Goal: Information Seeking & Learning: Learn about a topic

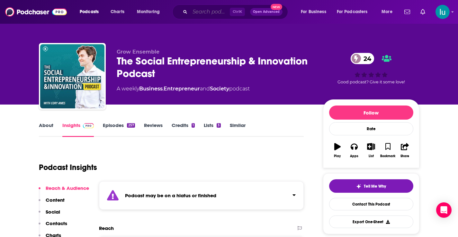
click at [195, 9] on input "Search podcasts, credits, & more..." at bounding box center [210, 12] width 40 height 10
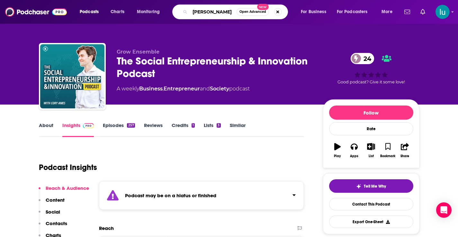
type input "[PERSON_NAME]"
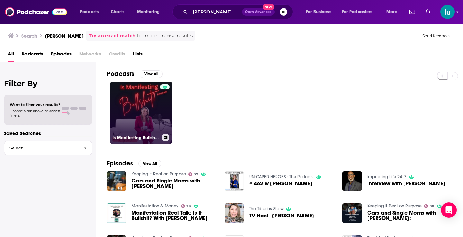
click at [137, 102] on link "Is Manifesting Bullshit?" at bounding box center [141, 113] width 62 height 62
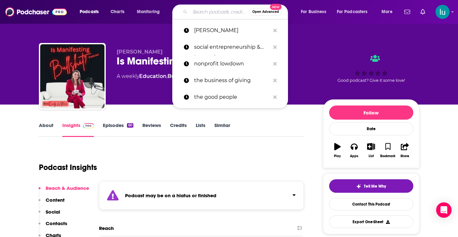
click at [212, 11] on input "Search podcasts, credits, & more..." at bounding box center [219, 12] width 59 height 10
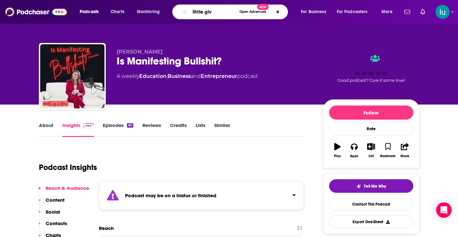
type input "little give"
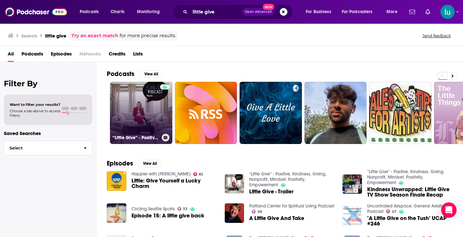
click at [133, 107] on link "“Little Give” - Positive, Kindness, Giving, Nonprofit, Mindset, Positivity, Emp…" at bounding box center [141, 113] width 62 height 62
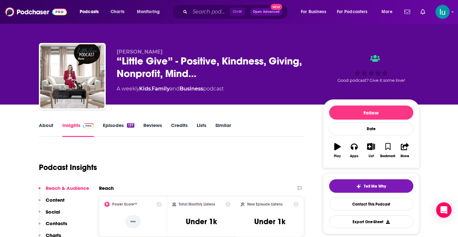
click at [45, 126] on link "About" at bounding box center [46, 129] width 14 height 15
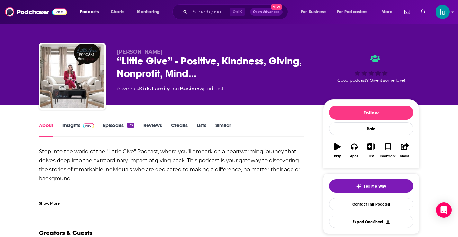
click at [54, 202] on div "Show More" at bounding box center [49, 203] width 21 height 6
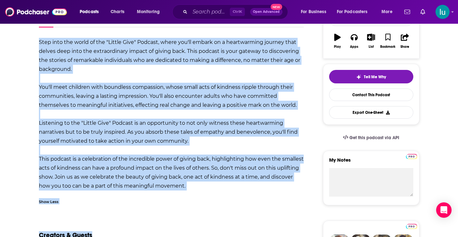
scroll to position [127, 0]
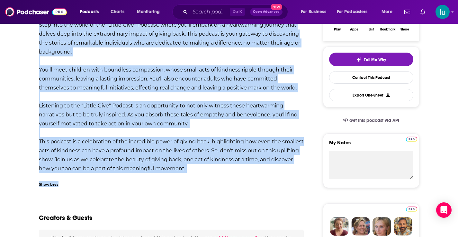
drag, startPoint x: 40, startPoint y: 105, endPoint x: 196, endPoint y: 174, distance: 170.3
copy div "Lore ipsu dol sitam co adi "Elitse Doei" Tempori, utlab etd'ma aliqua en a mini…"
